Goal: Task Accomplishment & Management: Use online tool/utility

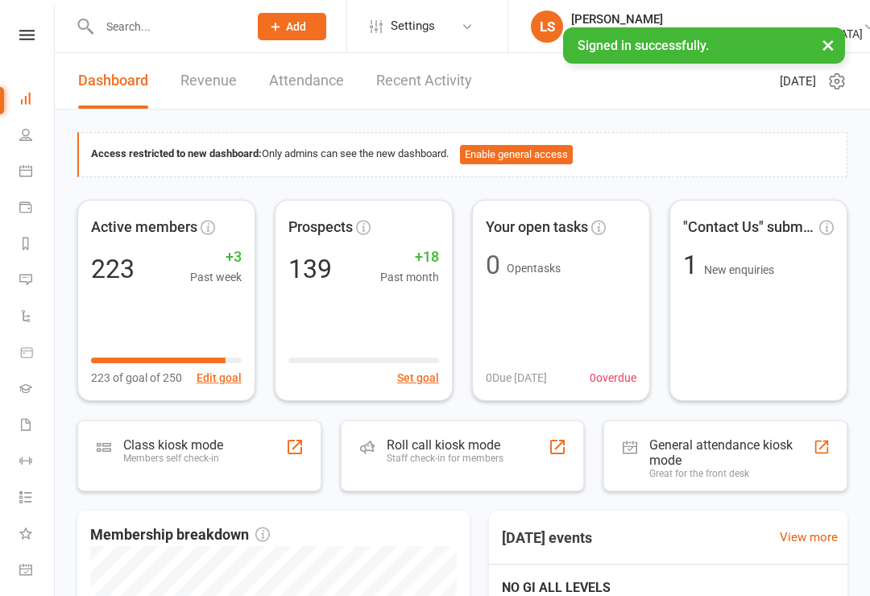
click at [488, 446] on div "Roll call kiosk mode" at bounding box center [445, 444] width 117 height 15
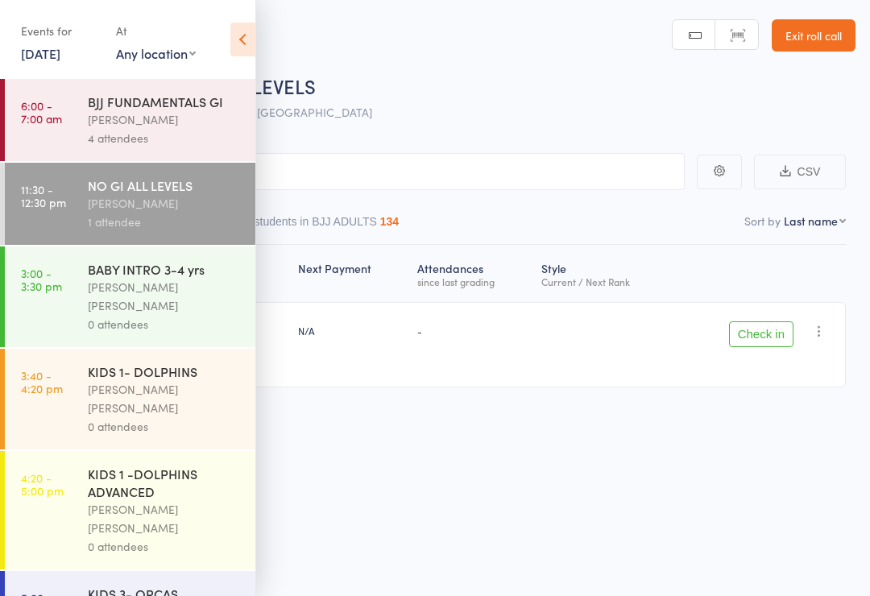
click at [246, 38] on icon at bounding box center [242, 40] width 25 height 34
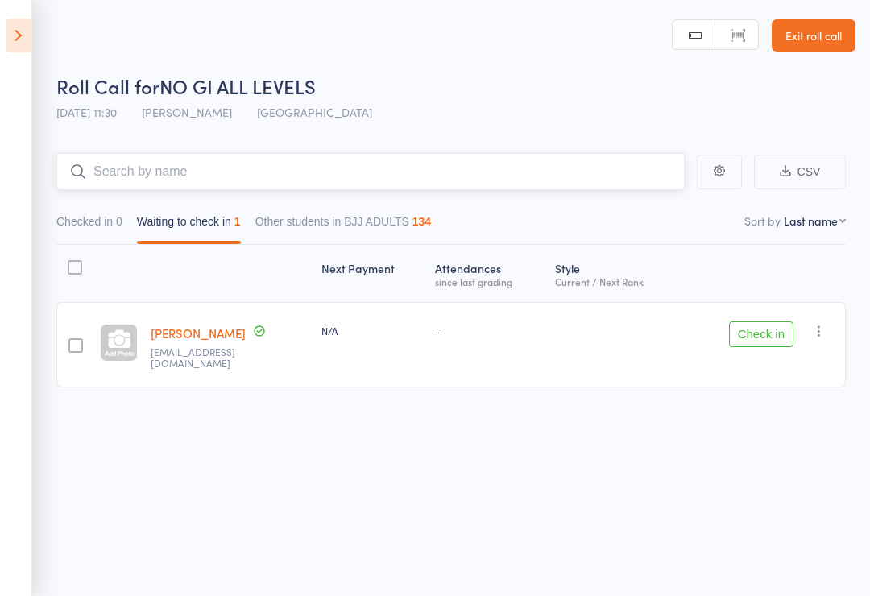
click at [196, 172] on input "search" at bounding box center [370, 171] width 628 height 37
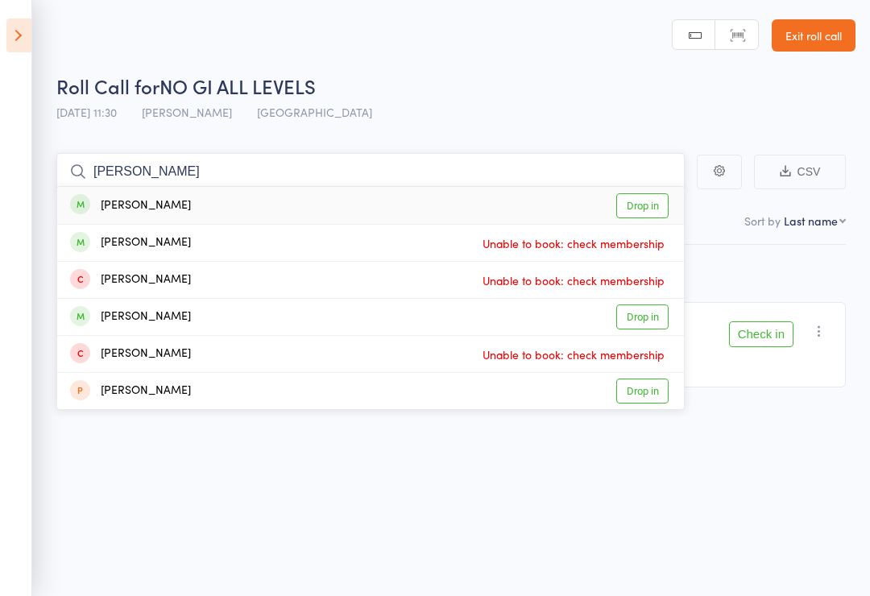
type input "Elton"
click at [637, 204] on link "Drop in" at bounding box center [642, 205] width 52 height 25
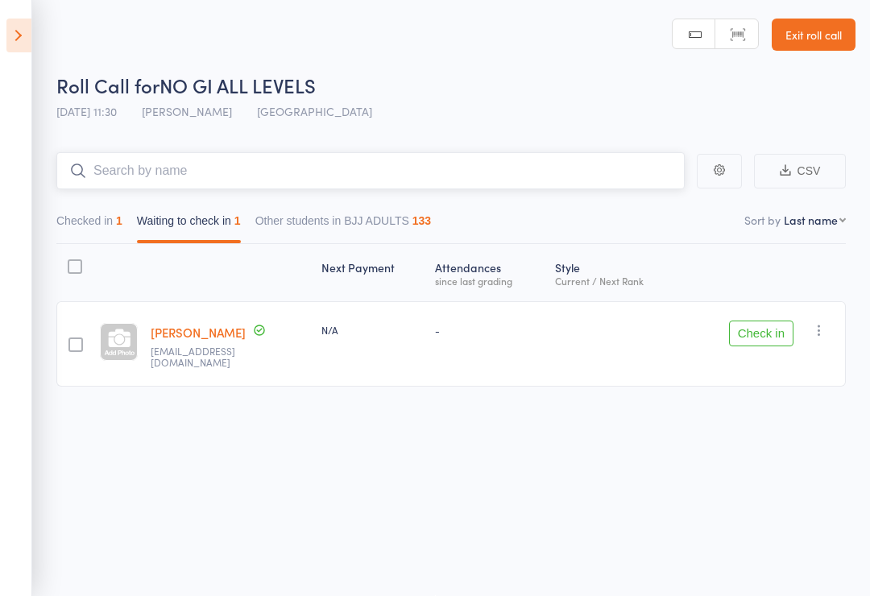
scroll to position [7, 0]
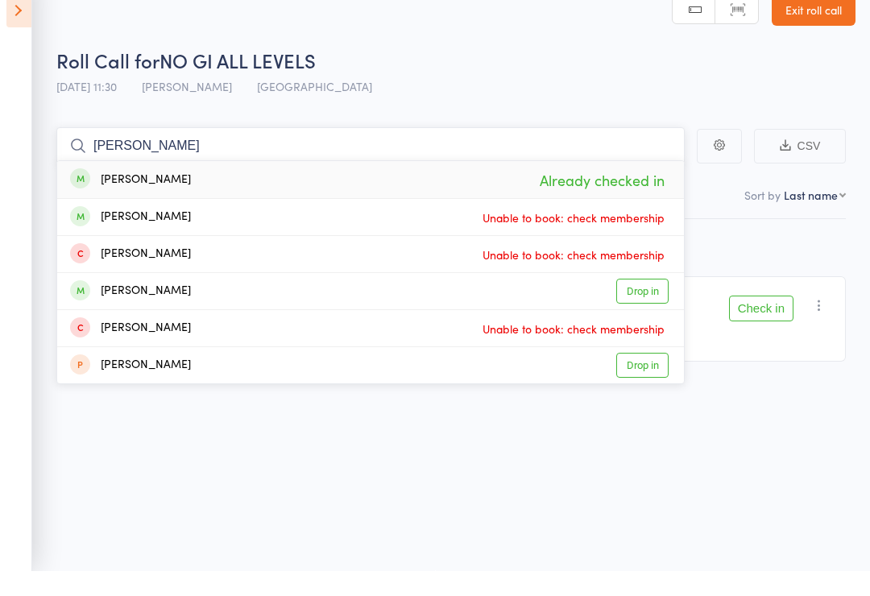
type input "Elton"
click at [558, 191] on span "Already checked in" at bounding box center [602, 205] width 133 height 28
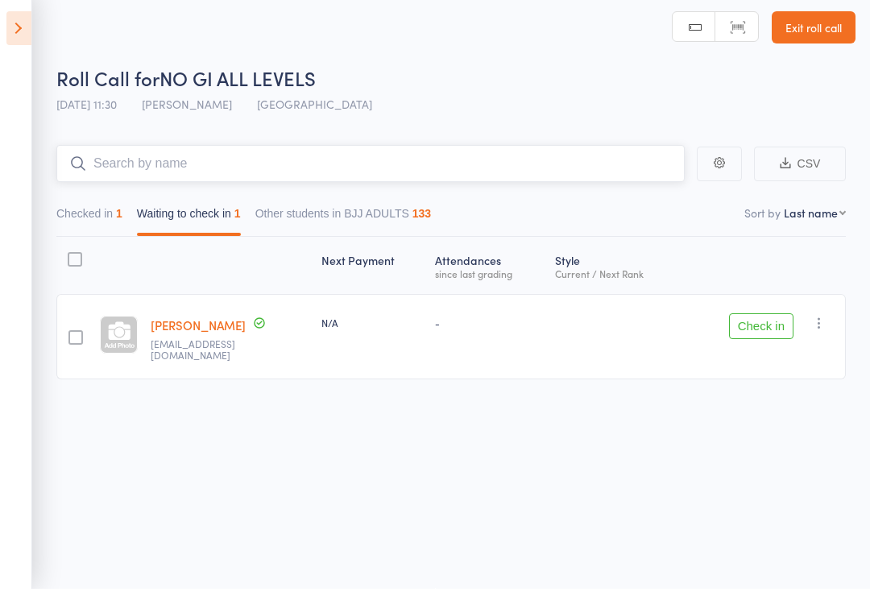
scroll to position [0, 0]
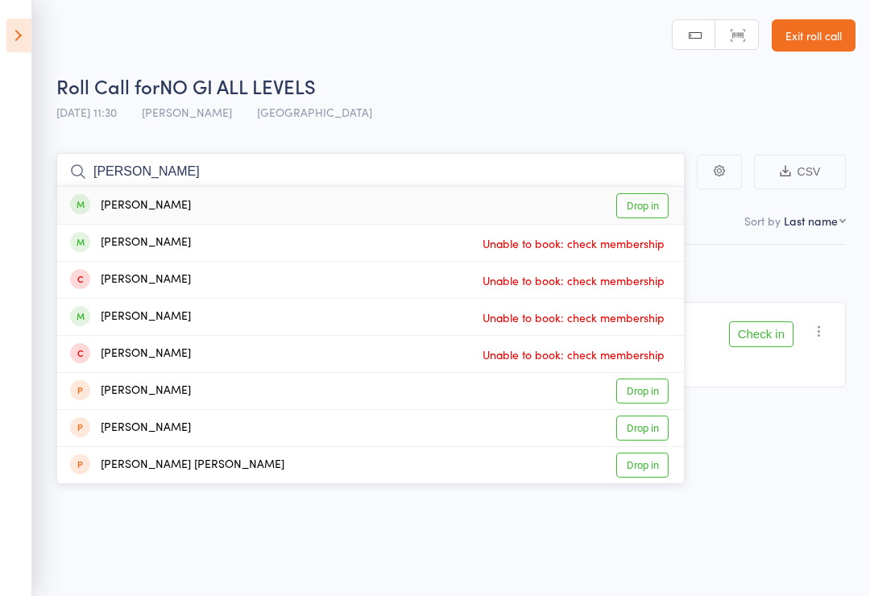
type input "Logan"
click at [649, 208] on link "Drop in" at bounding box center [642, 205] width 52 height 25
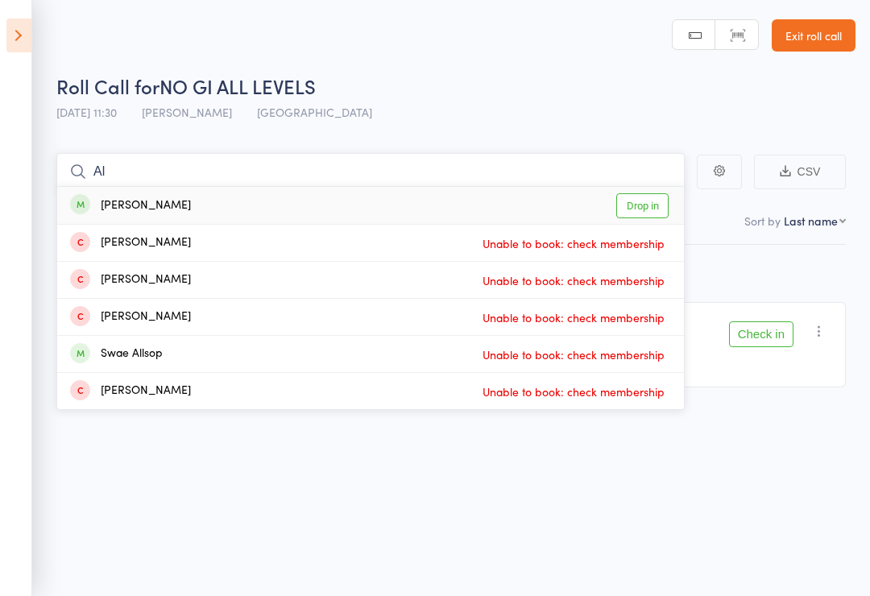
type input "Al"
click at [647, 203] on link "Drop in" at bounding box center [642, 205] width 52 height 25
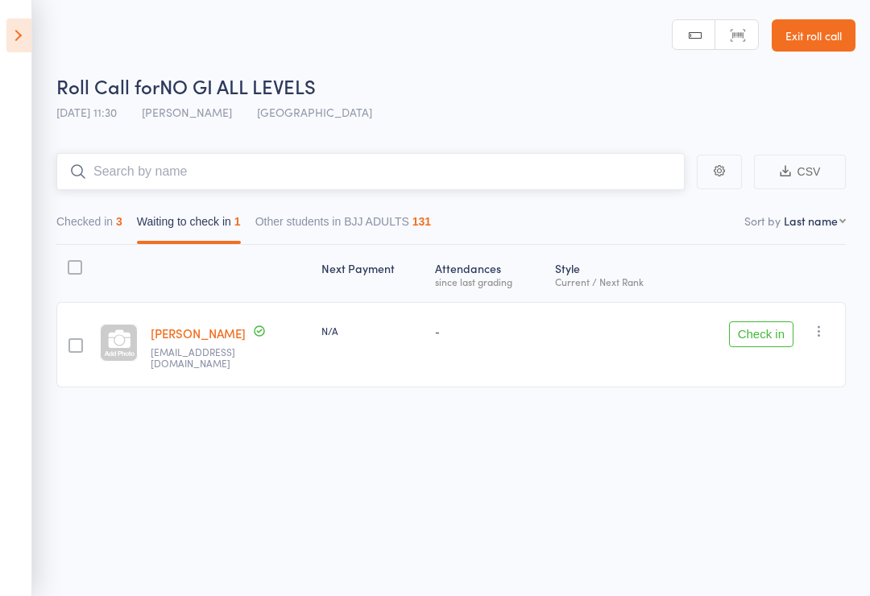
click at [184, 179] on input "search" at bounding box center [370, 171] width 628 height 37
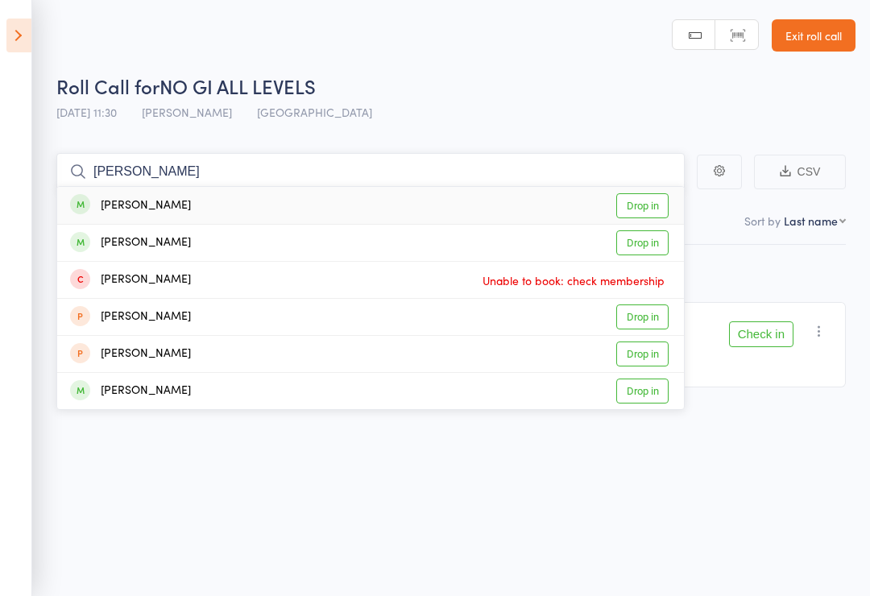
type input "Ross"
click at [630, 208] on link "Drop in" at bounding box center [642, 205] width 52 height 25
